Goal: Transaction & Acquisition: Subscribe to service/newsletter

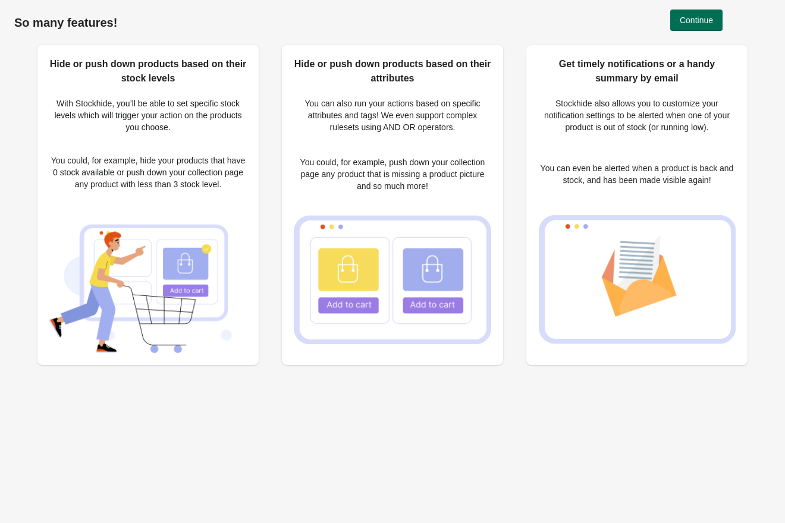
click at [702, 21] on span "Continue" at bounding box center [696, 20] width 33 height 10
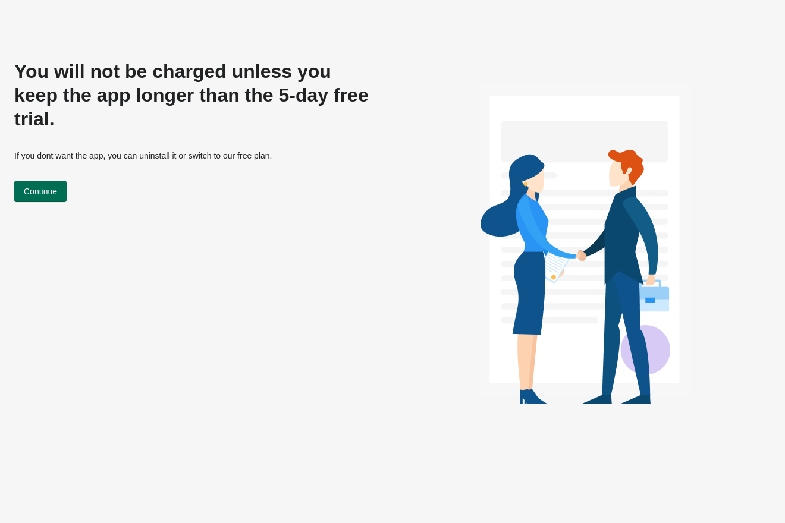
click at [51, 181] on button "Continue" at bounding box center [40, 191] width 52 height 21
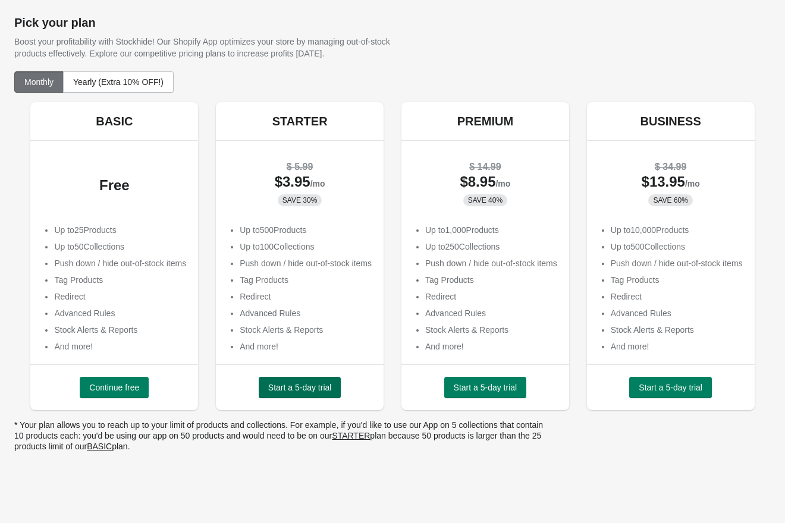
click at [269, 393] on span "Start a 5-day trial" at bounding box center [300, 388] width 64 height 10
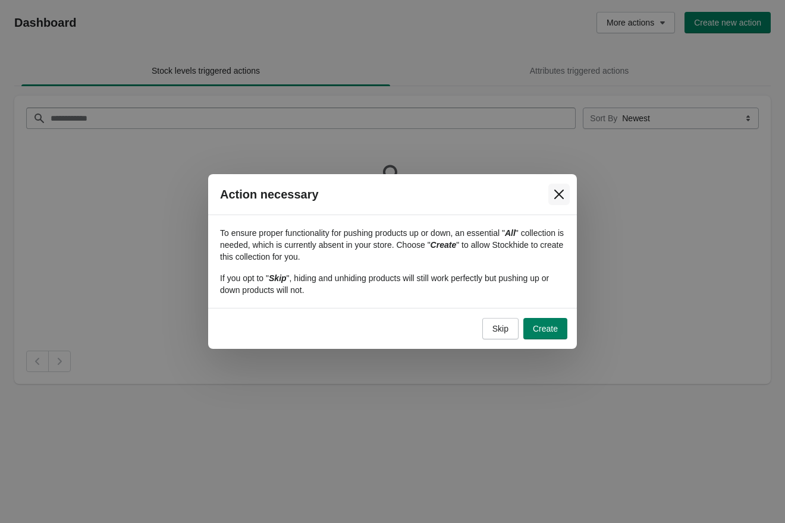
click at [560, 195] on icon "Close" at bounding box center [559, 195] width 10 height 10
